Goal: Task Accomplishment & Management: Complete application form

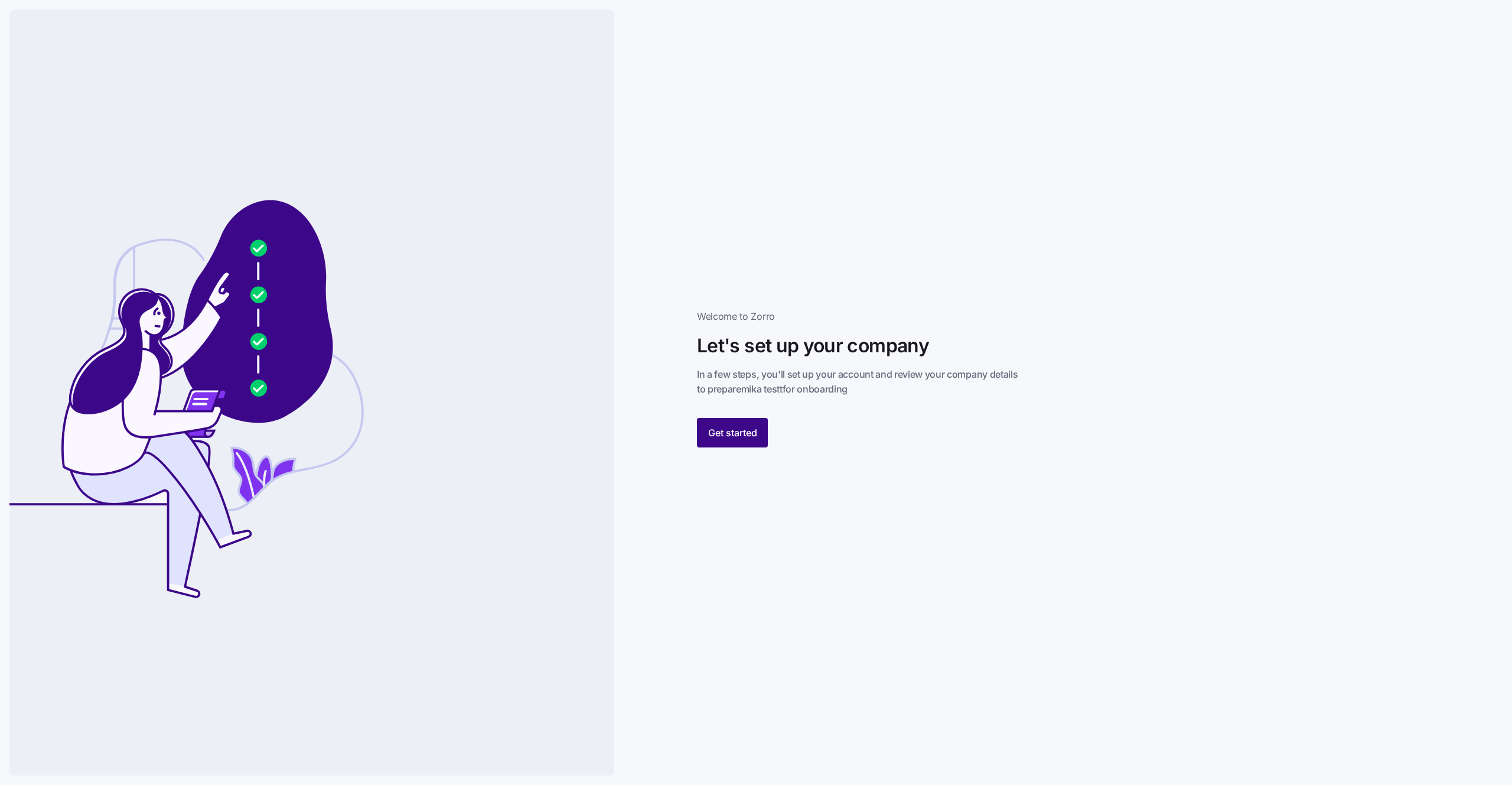
click at [731, 427] on span "Get started" at bounding box center [733, 433] width 49 height 14
